Goal: Information Seeking & Learning: Learn about a topic

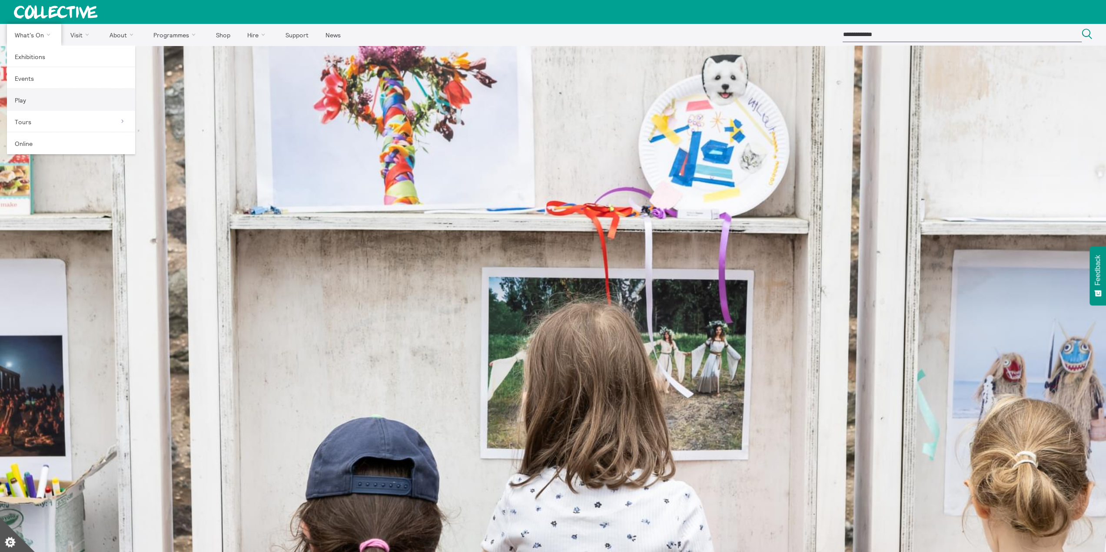
click at [27, 101] on link "Play" at bounding box center [71, 100] width 128 height 22
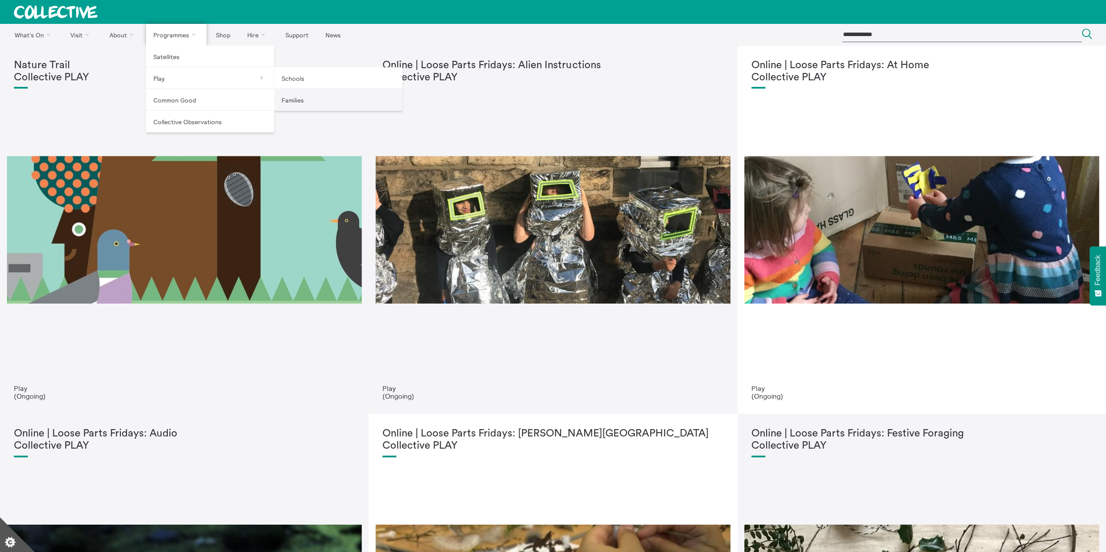
click at [296, 99] on link "Families" at bounding box center [338, 100] width 128 height 22
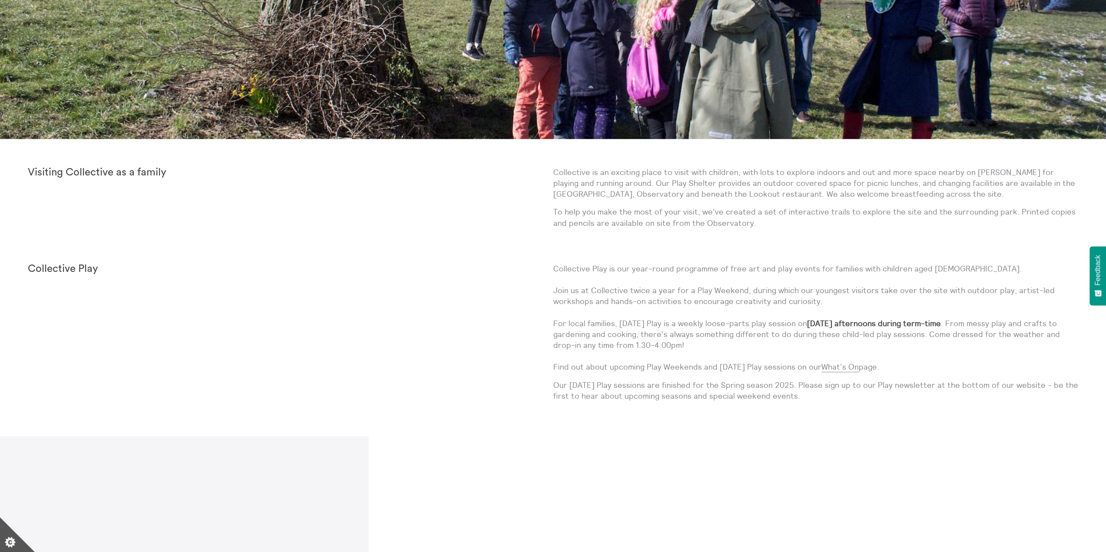
scroll to position [391, 0]
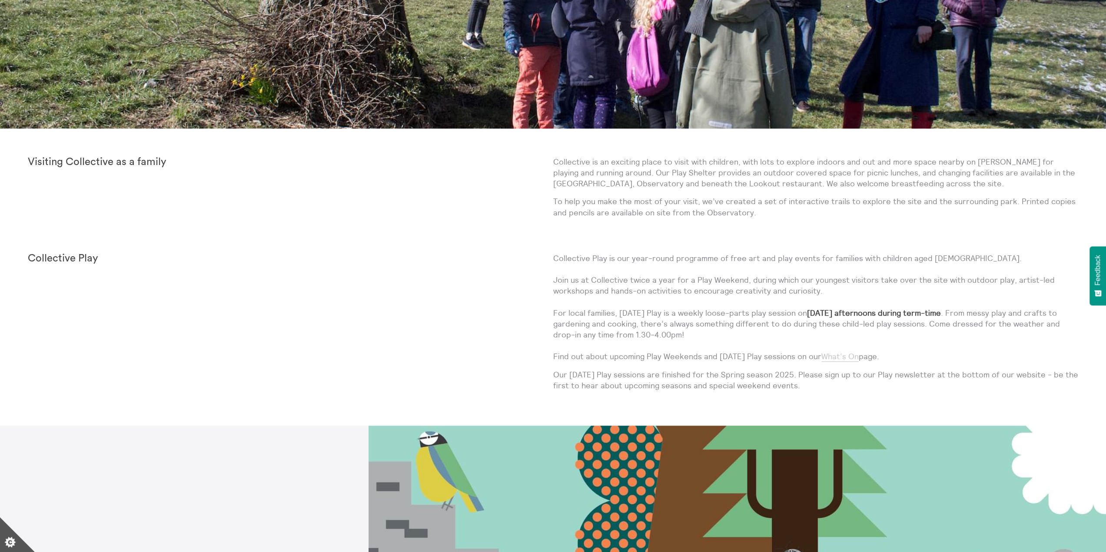
click at [842, 353] on link "What’s On" at bounding box center [840, 357] width 37 height 10
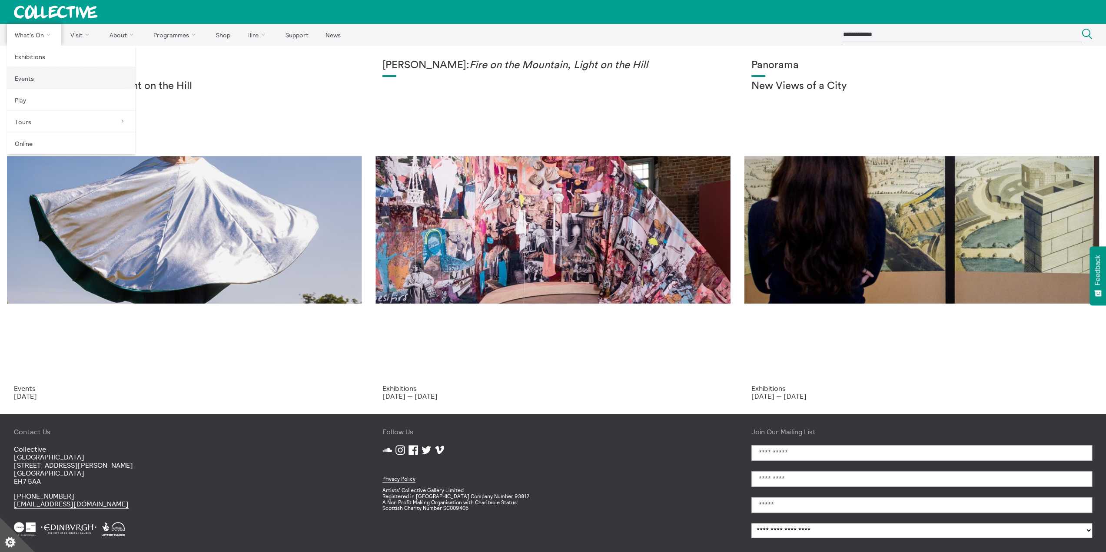
click at [35, 83] on link "Events" at bounding box center [71, 78] width 128 height 22
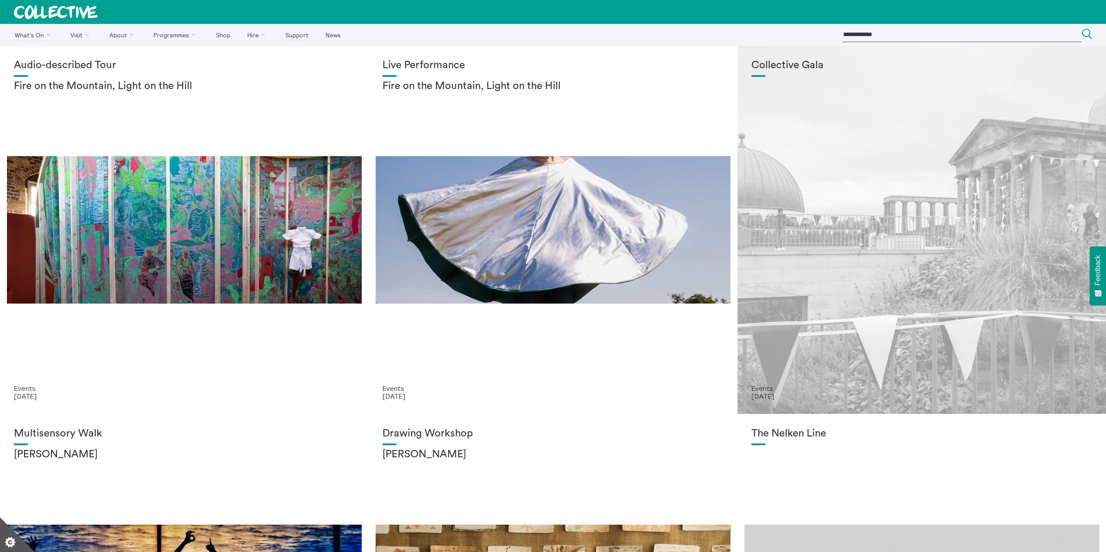
click at [920, 217] on div "Collective Gala" at bounding box center [922, 222] width 341 height 325
